Goal: Navigation & Orientation: Find specific page/section

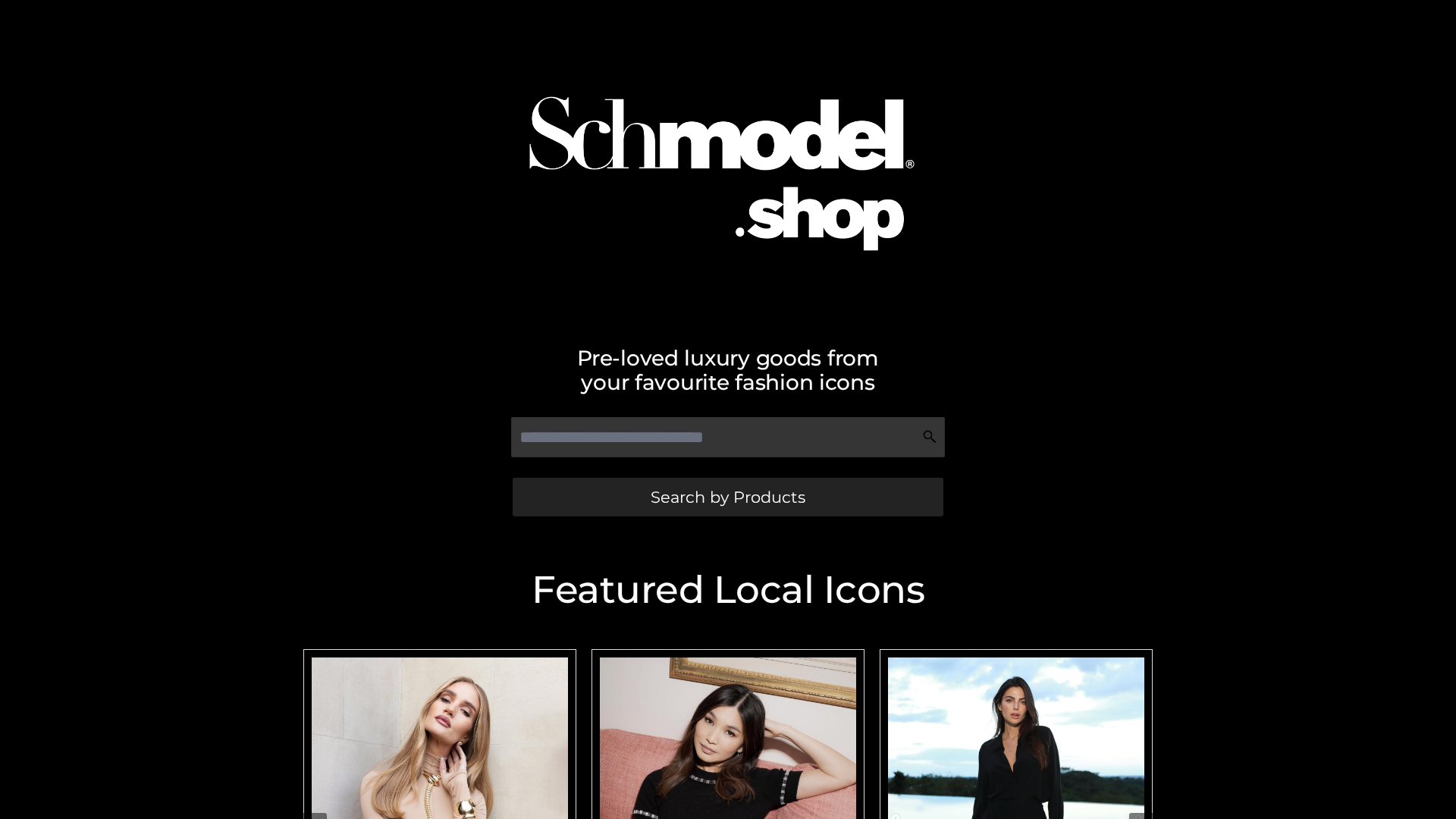
click at [727, 497] on span "Search by Products" at bounding box center [728, 497] width 155 height 16
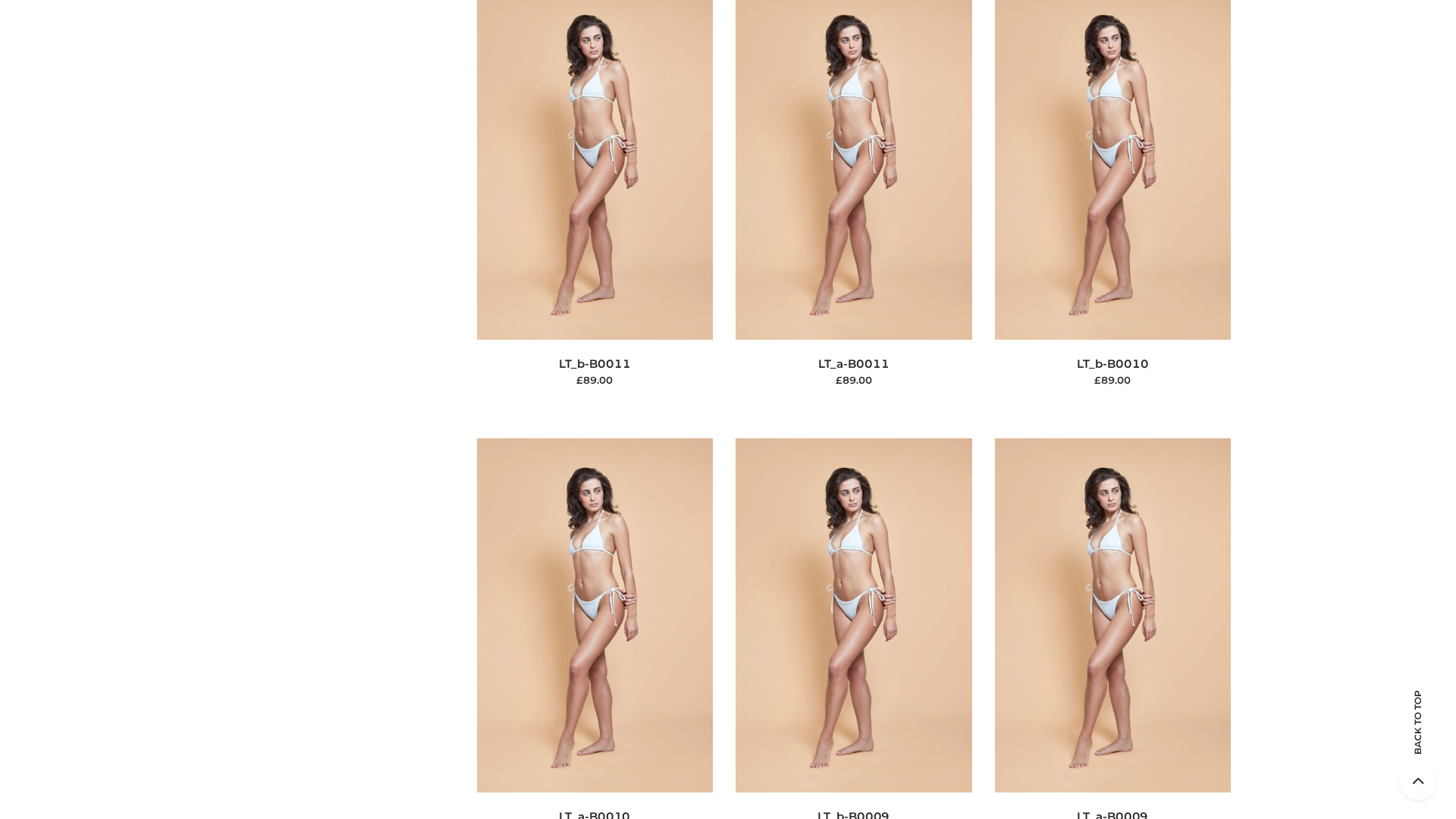
scroll to position [6808, 0]
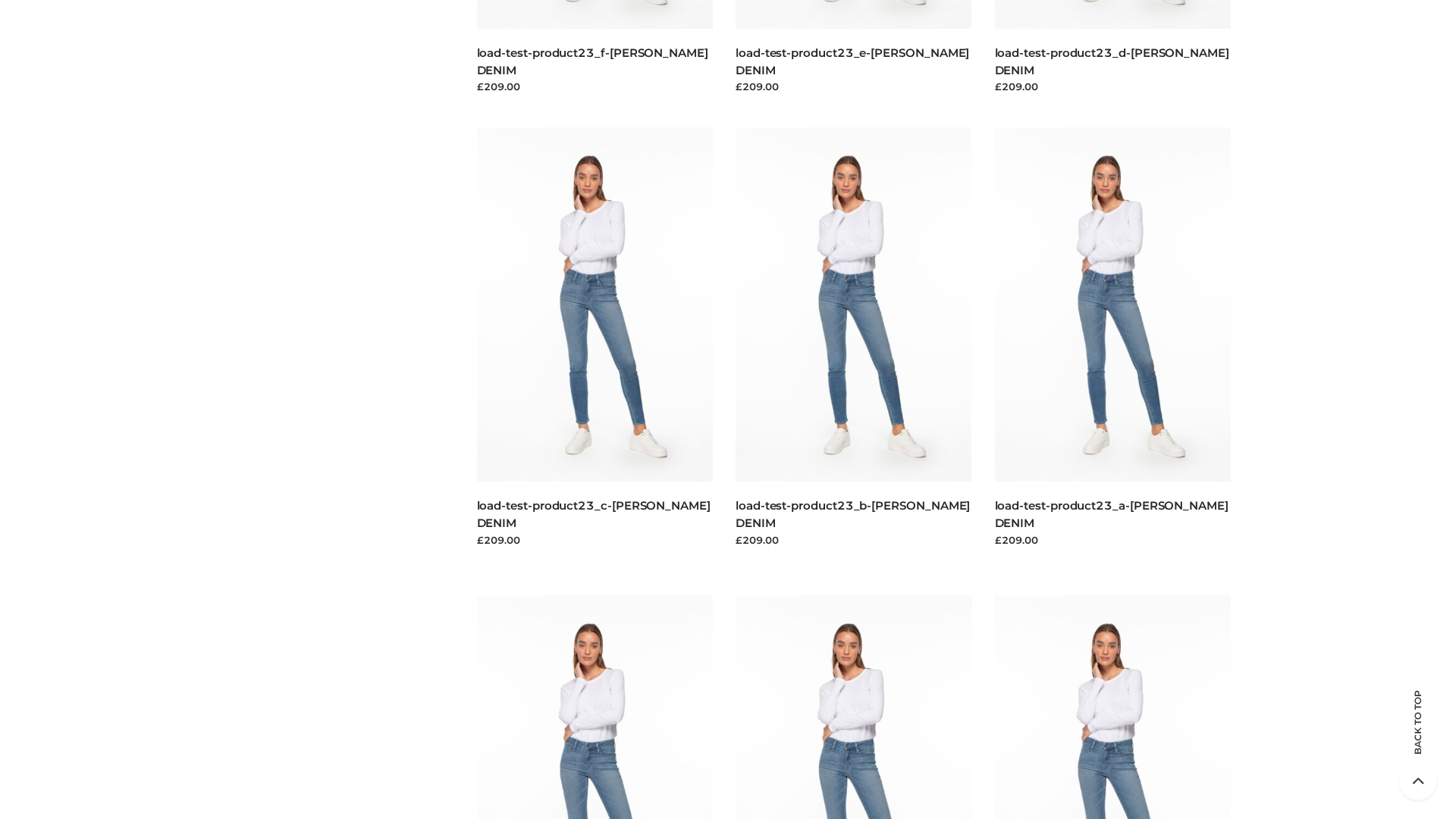
scroll to position [1330, 0]
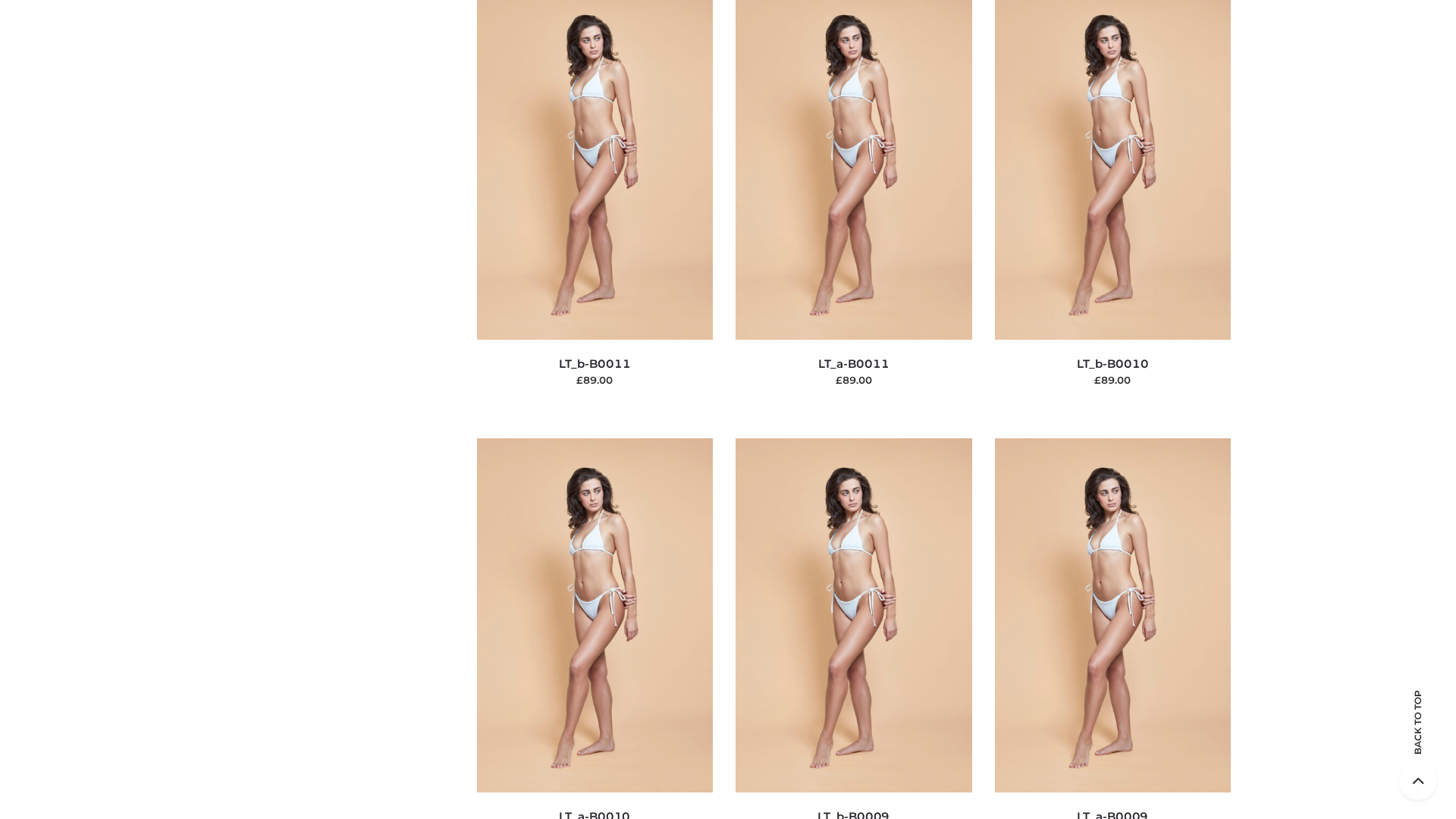
scroll to position [6808, 0]
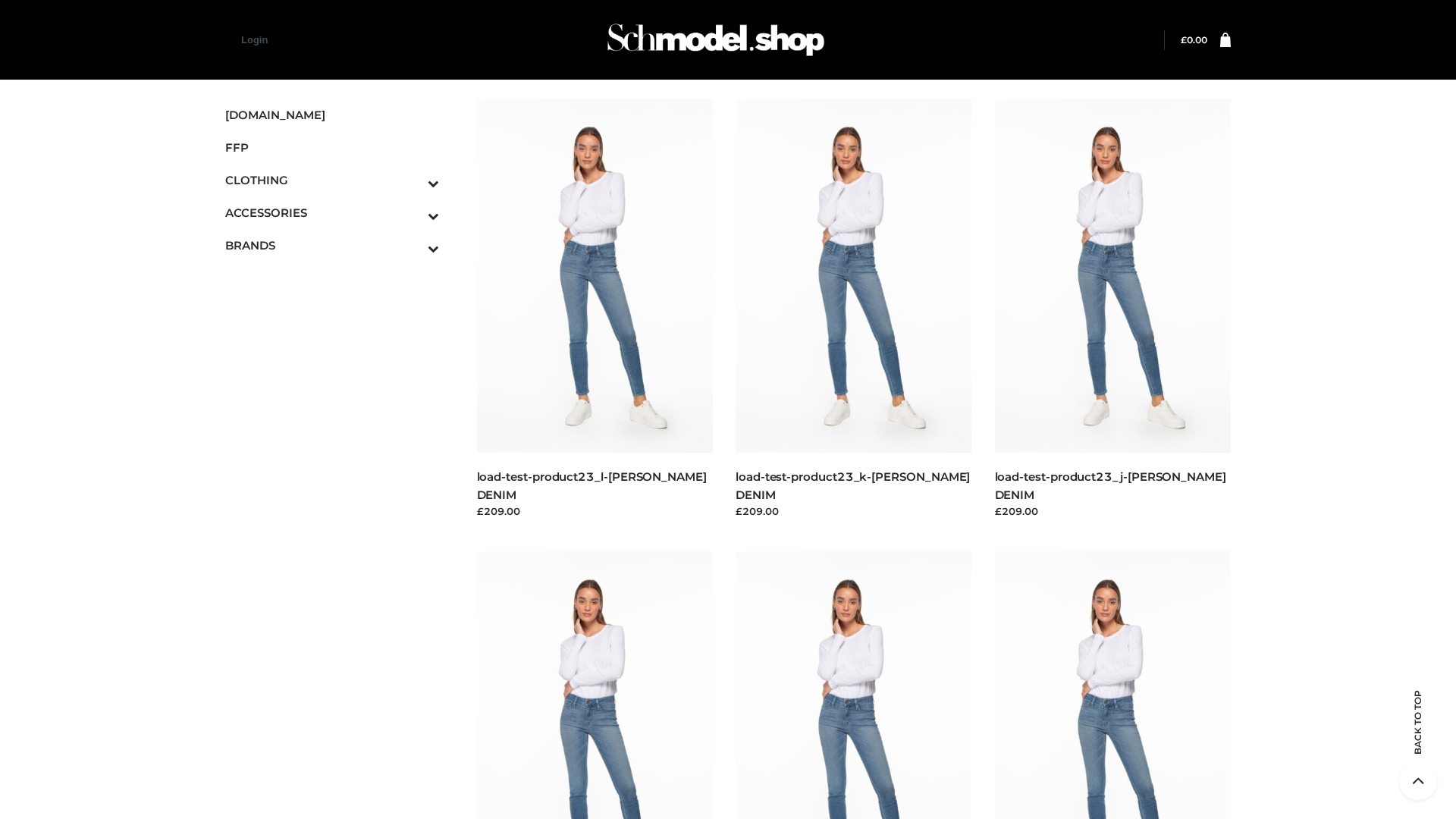
scroll to position [1330, 0]
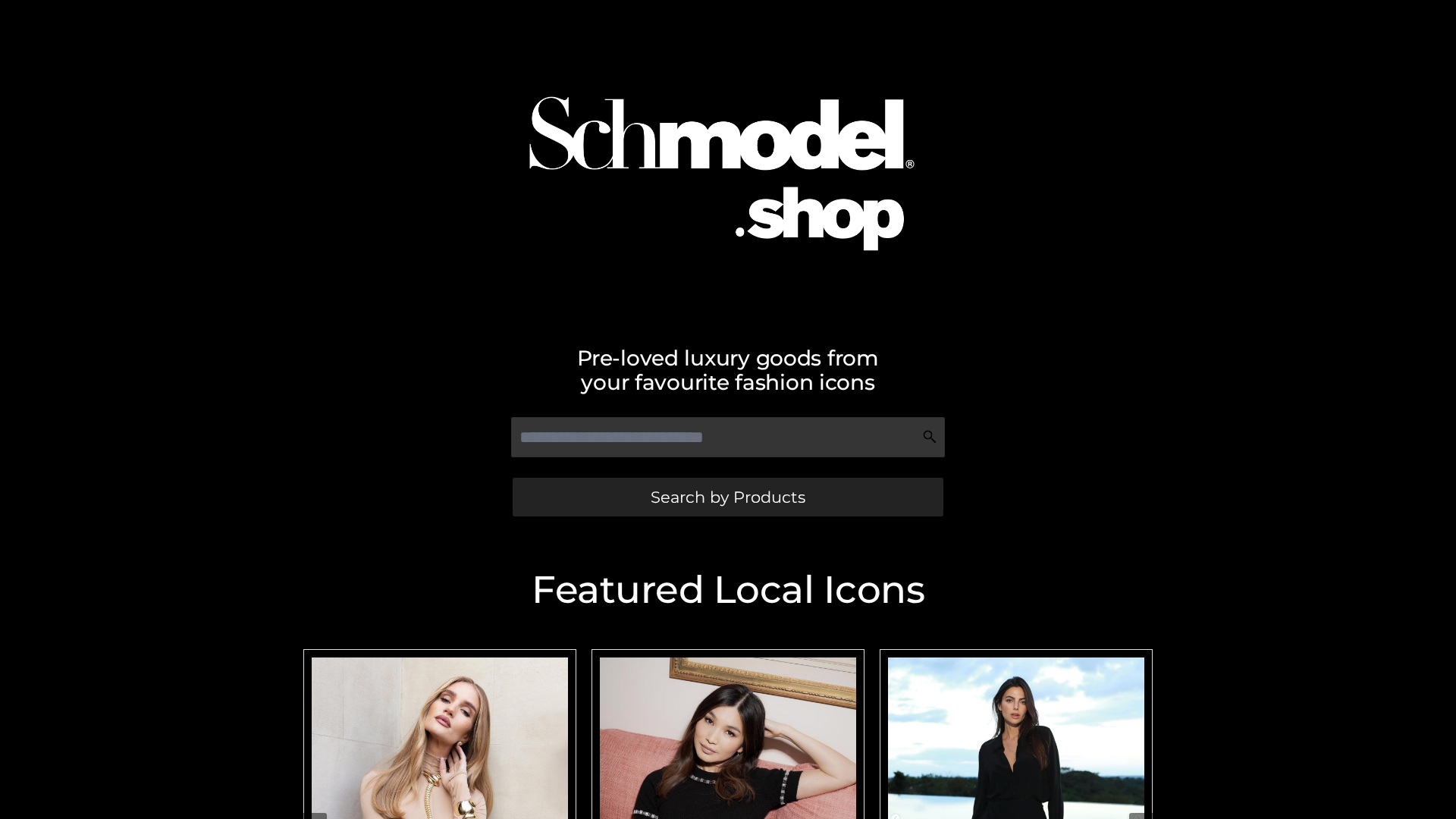
click at [727, 497] on span "Search by Products" at bounding box center [728, 497] width 155 height 16
